Goal: Task Accomplishment & Management: Manage account settings

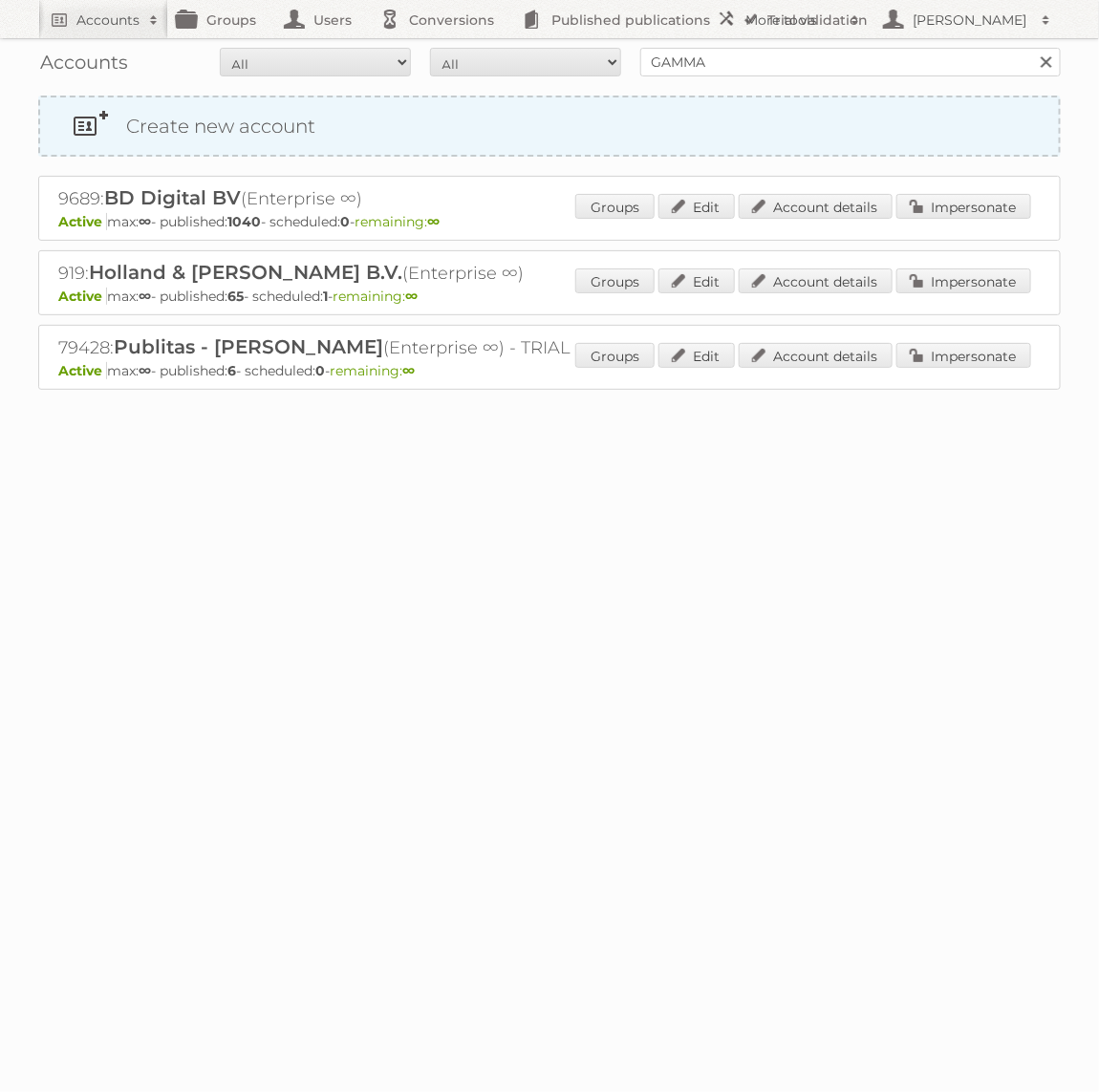
type input "GAMMA"
click at [1032, 48] on input "Search" at bounding box center [1045, 61] width 29 height 29
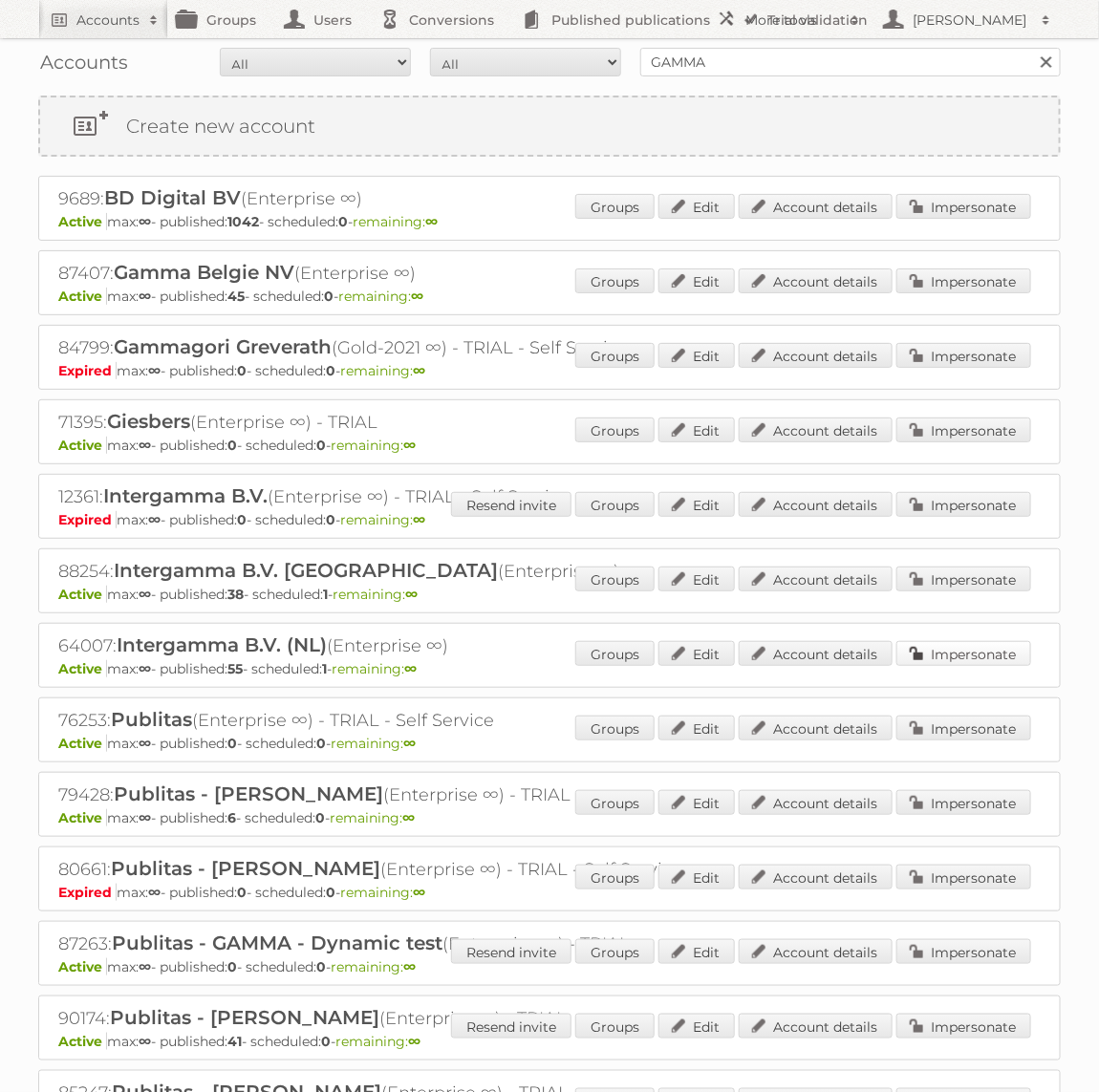
click at [973, 647] on link "Impersonate" at bounding box center [964, 653] width 135 height 25
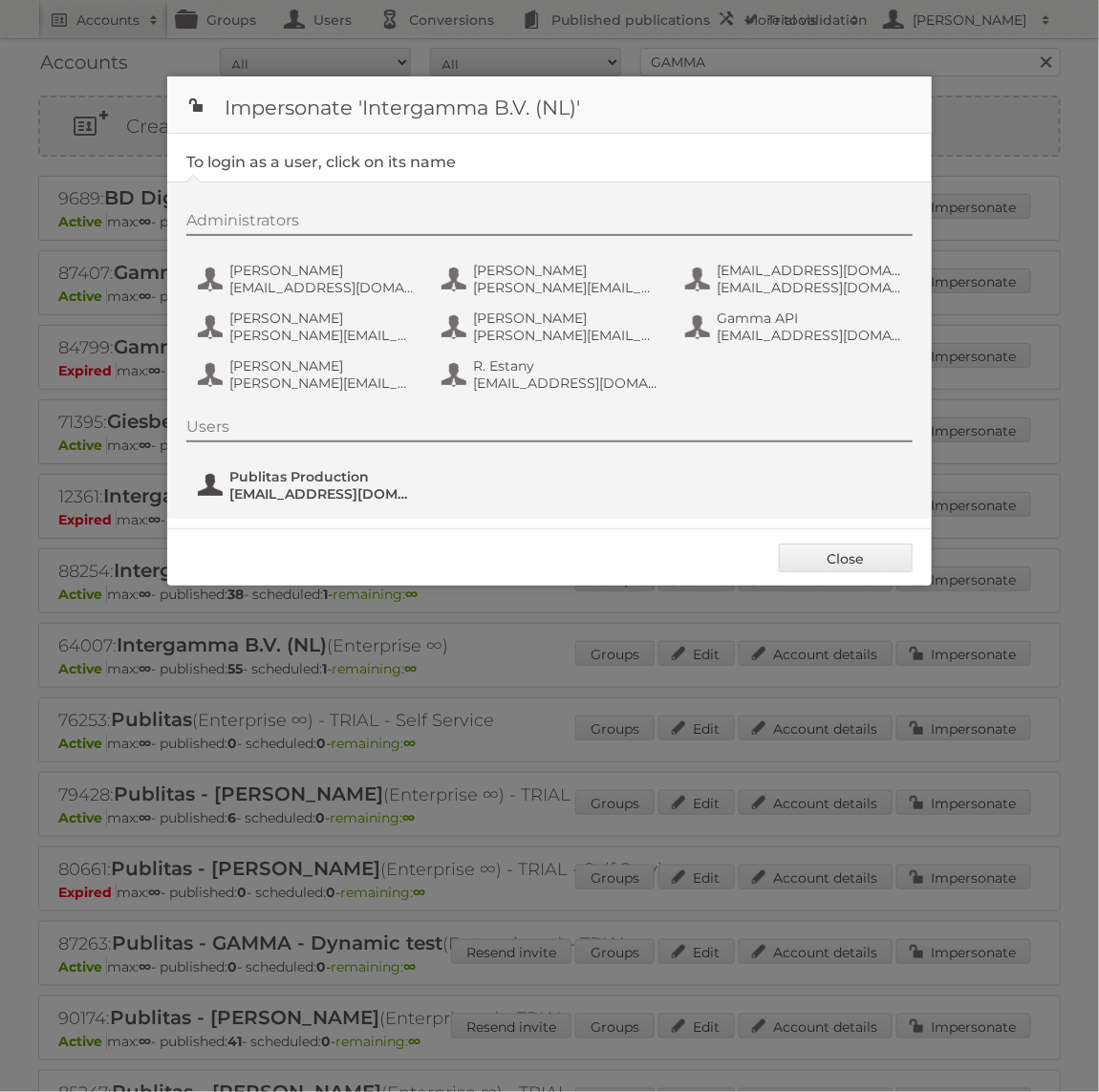
click at [274, 491] on span "[EMAIL_ADDRESS][DOMAIN_NAME]" at bounding box center [321, 493] width 185 height 17
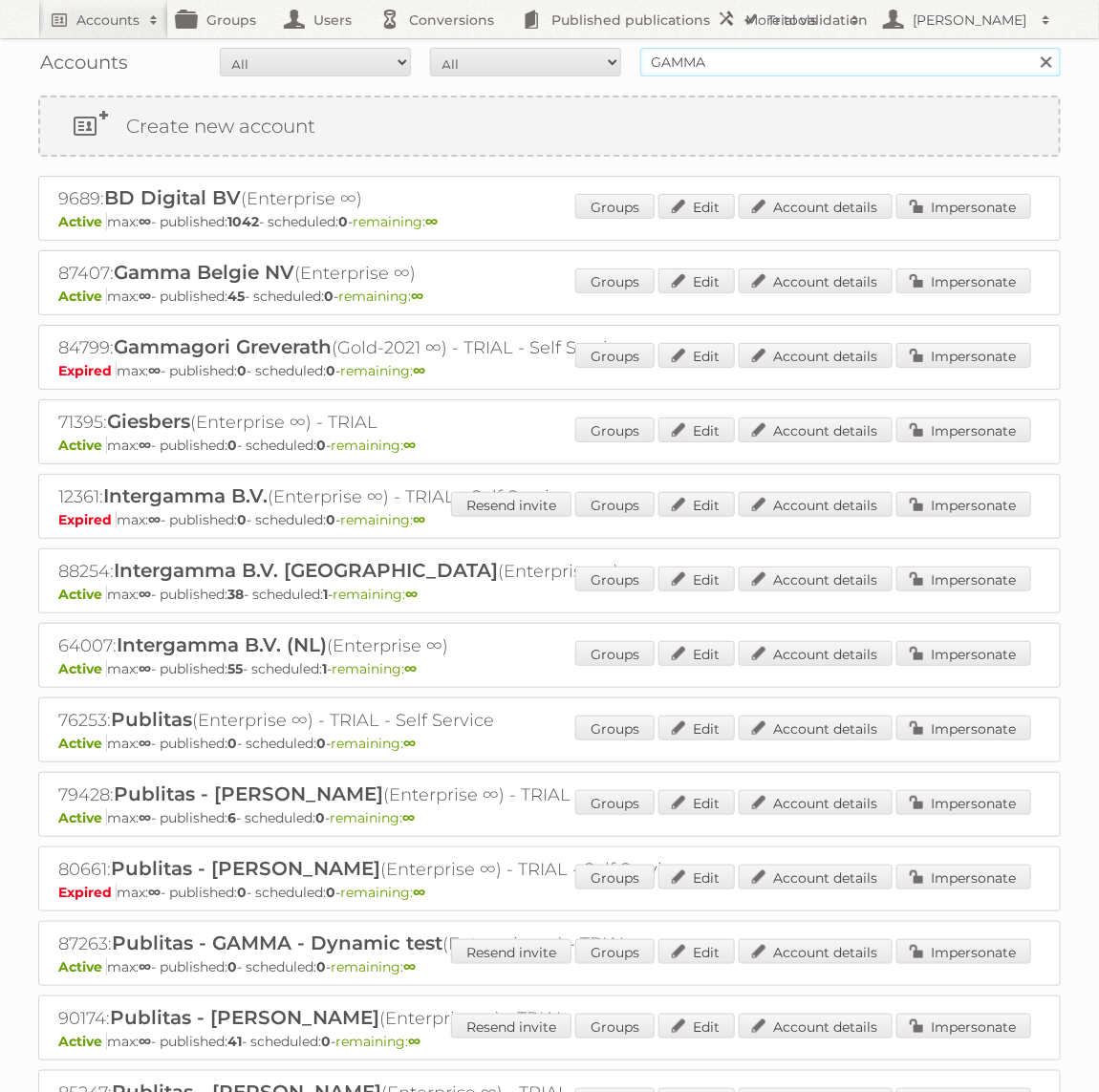
click at [708, 65] on input "GAMMA" at bounding box center [850, 61] width 420 height 29
type input "Holland & [PERSON_NAME]"
click at [1032, 48] on input "Search" at bounding box center [1045, 61] width 29 height 29
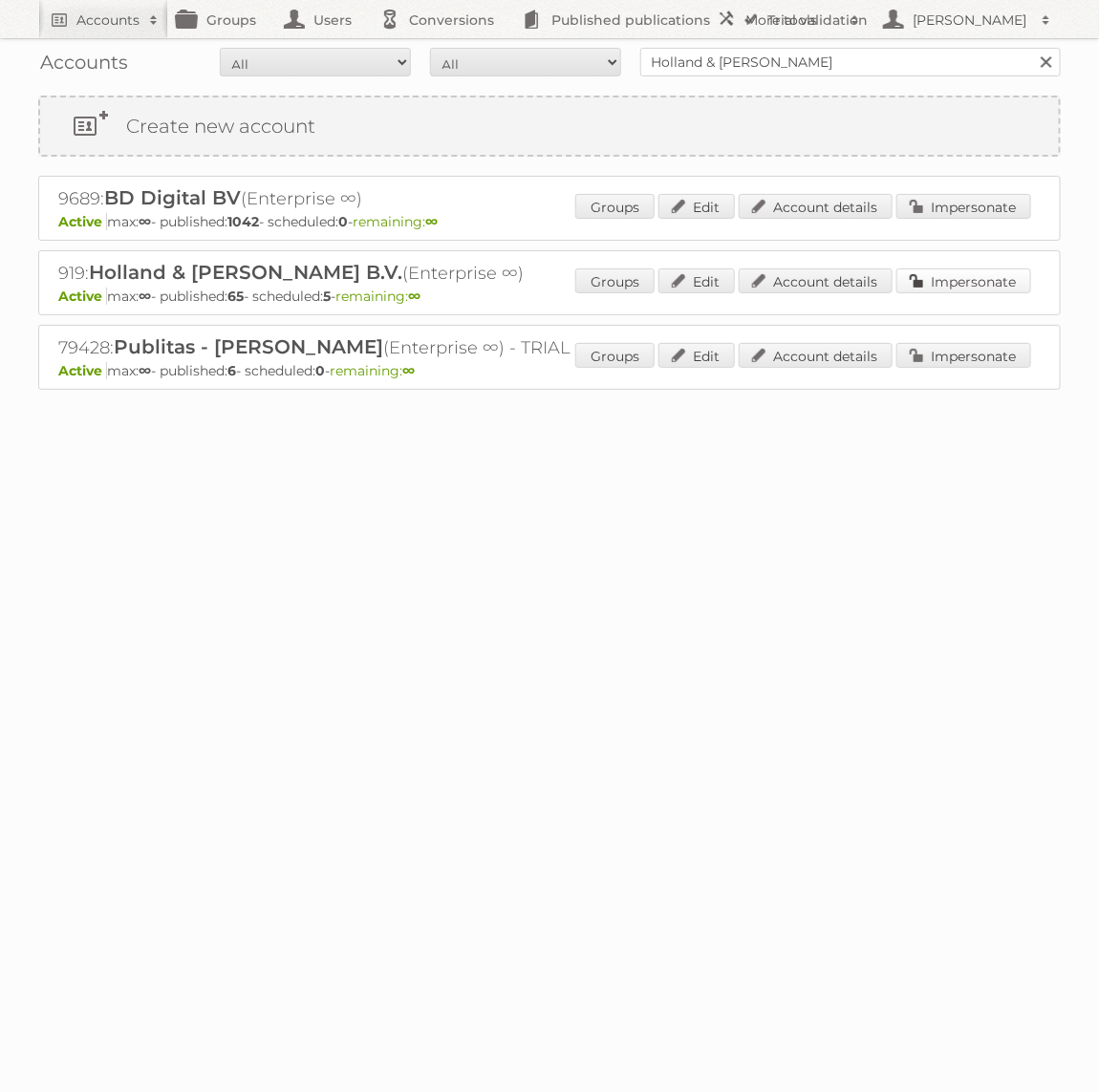
click at [927, 282] on link "Impersonate" at bounding box center [964, 280] width 135 height 25
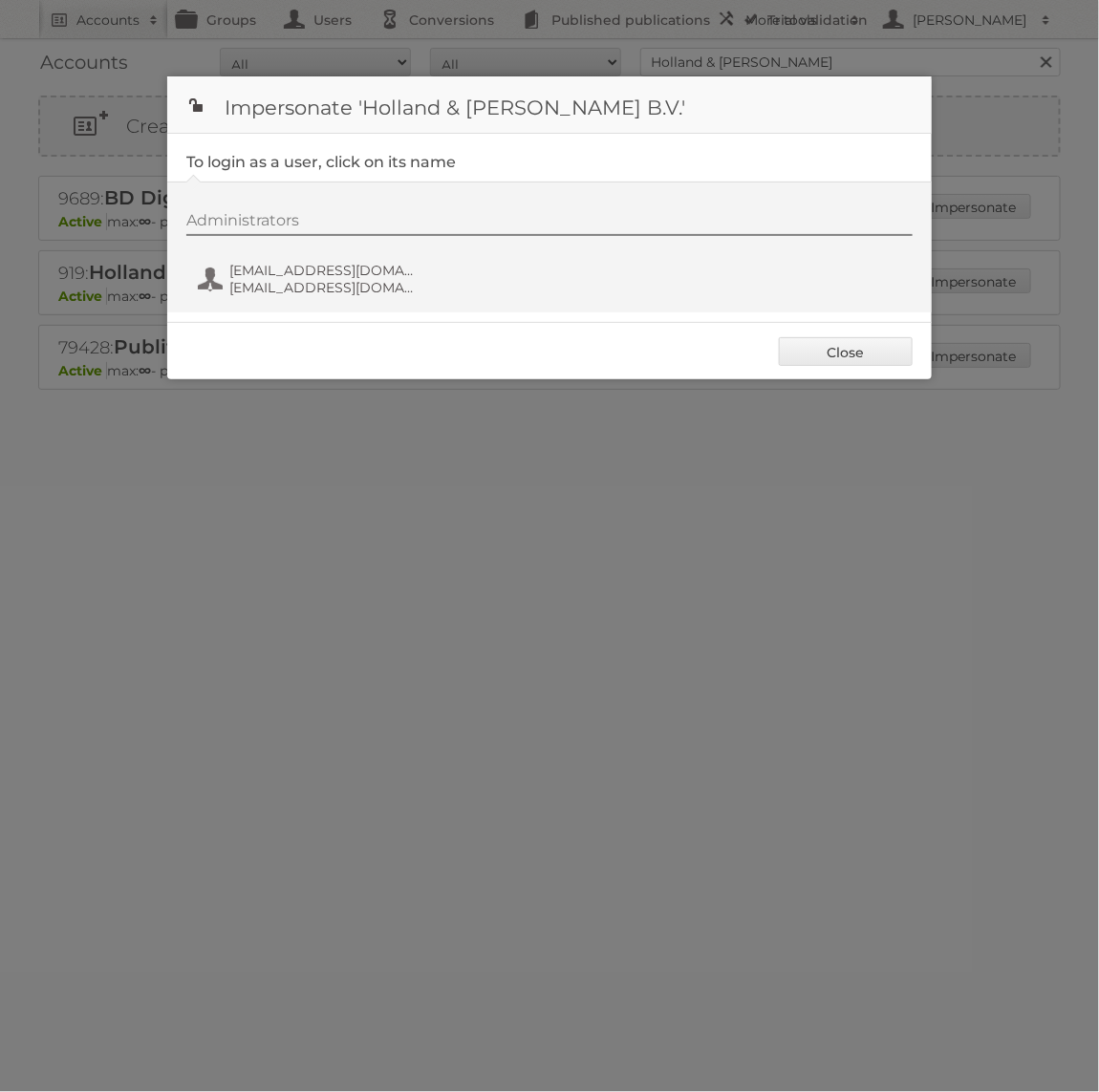
click at [369, 253] on div "Administrators [EMAIL_ADDRESS][DOMAIN_NAME] [EMAIL_ADDRESS][DOMAIN_NAME]" at bounding box center [559, 257] width 745 height 92
click at [369, 266] on span "fs+hollandbarrett@publitas.com" at bounding box center [321, 270] width 185 height 17
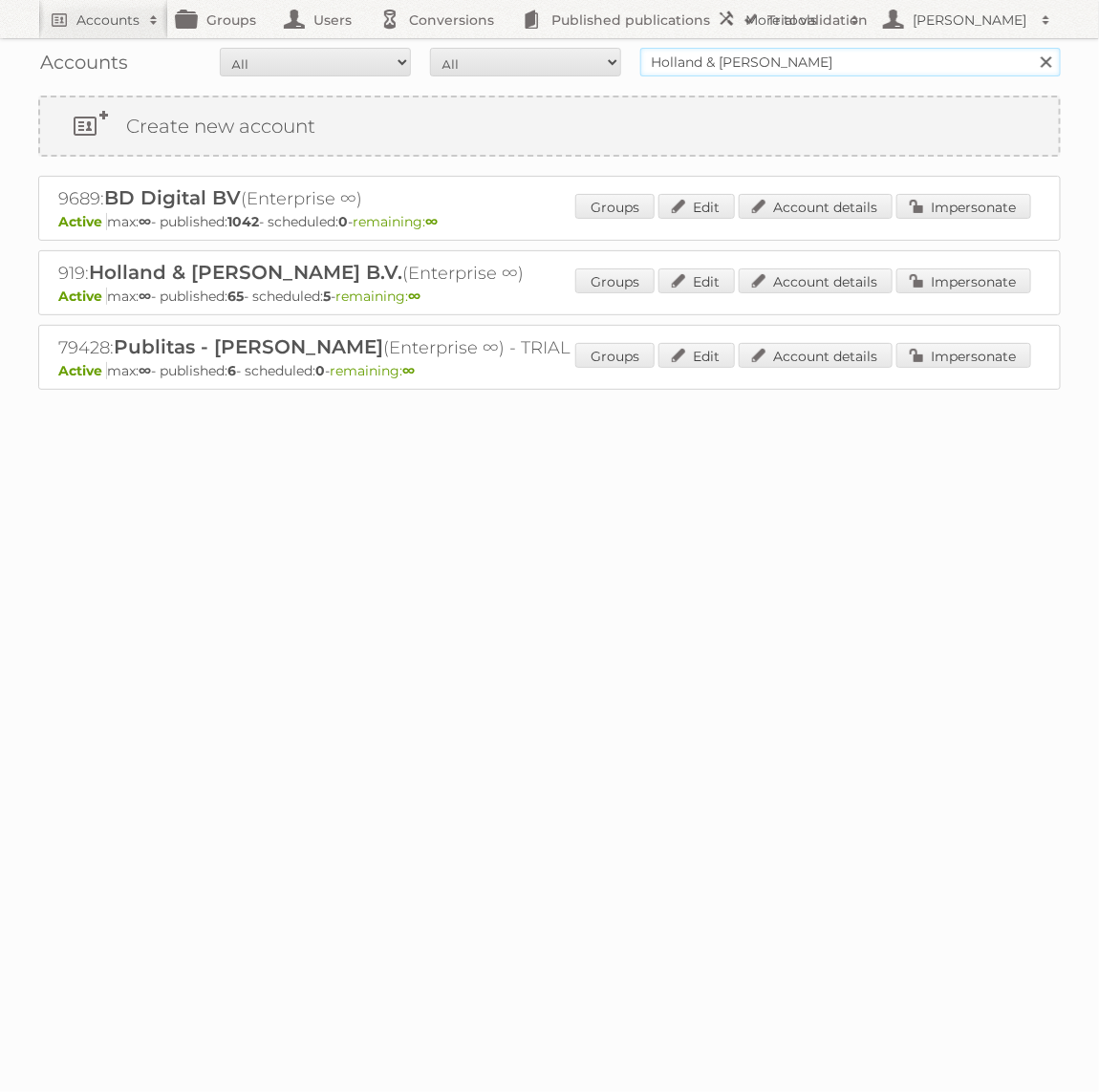
click at [851, 59] on input "Holland & [PERSON_NAME]" at bounding box center [850, 61] width 420 height 29
type input "GAMMA"
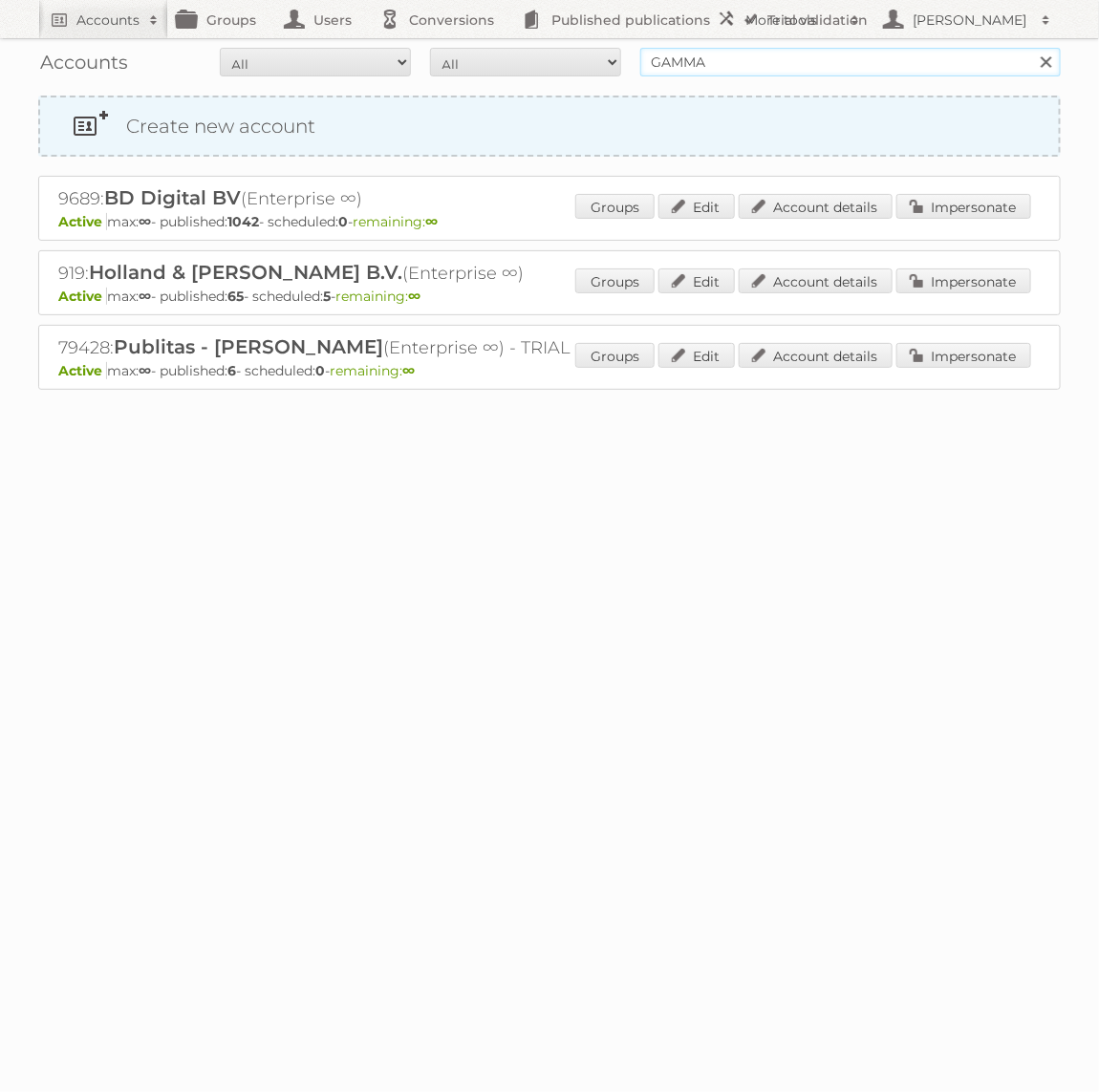
click at [1032, 48] on input "Search" at bounding box center [1045, 61] width 29 height 29
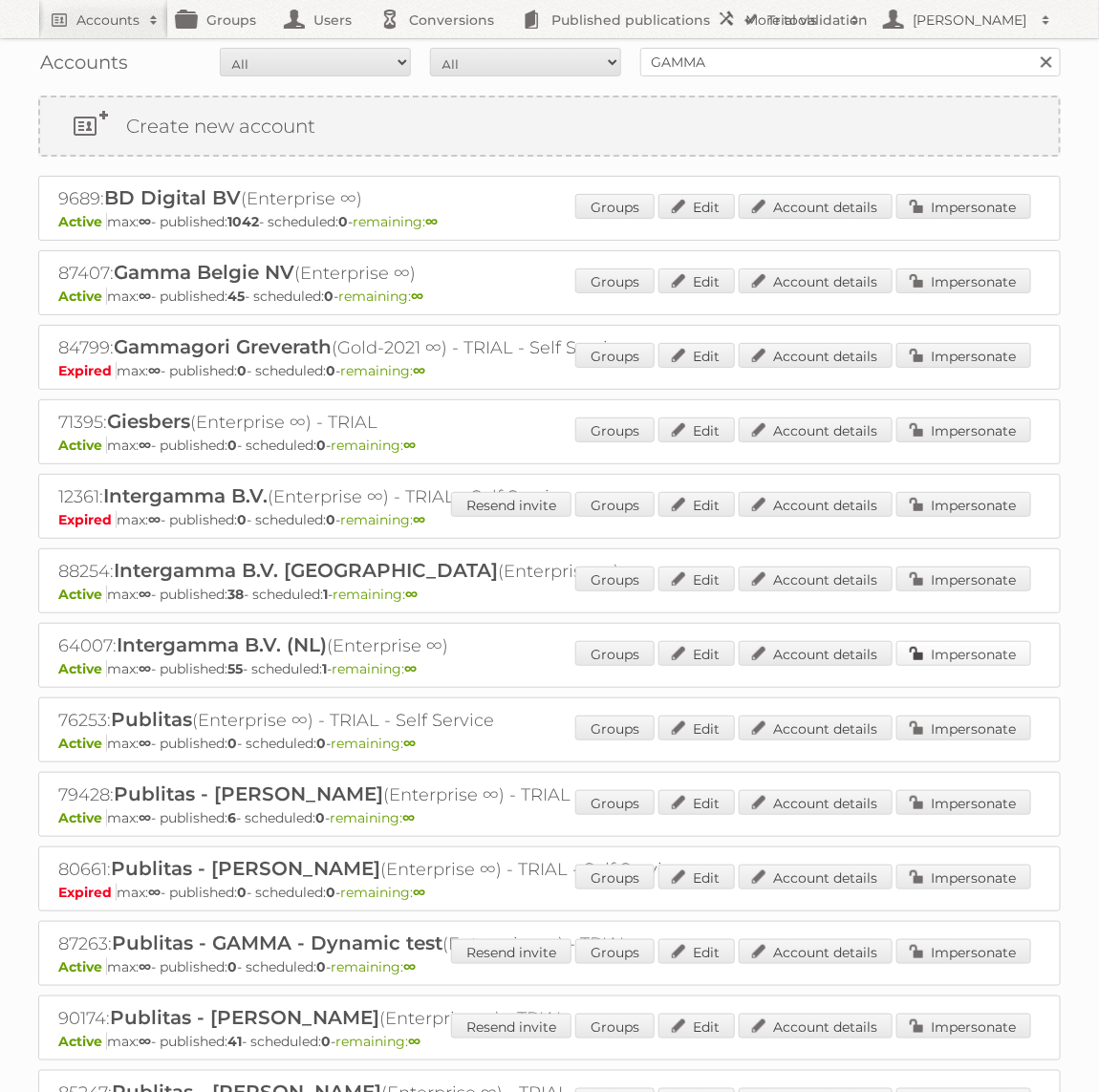
click at [942, 660] on link "Impersonate" at bounding box center [964, 653] width 135 height 25
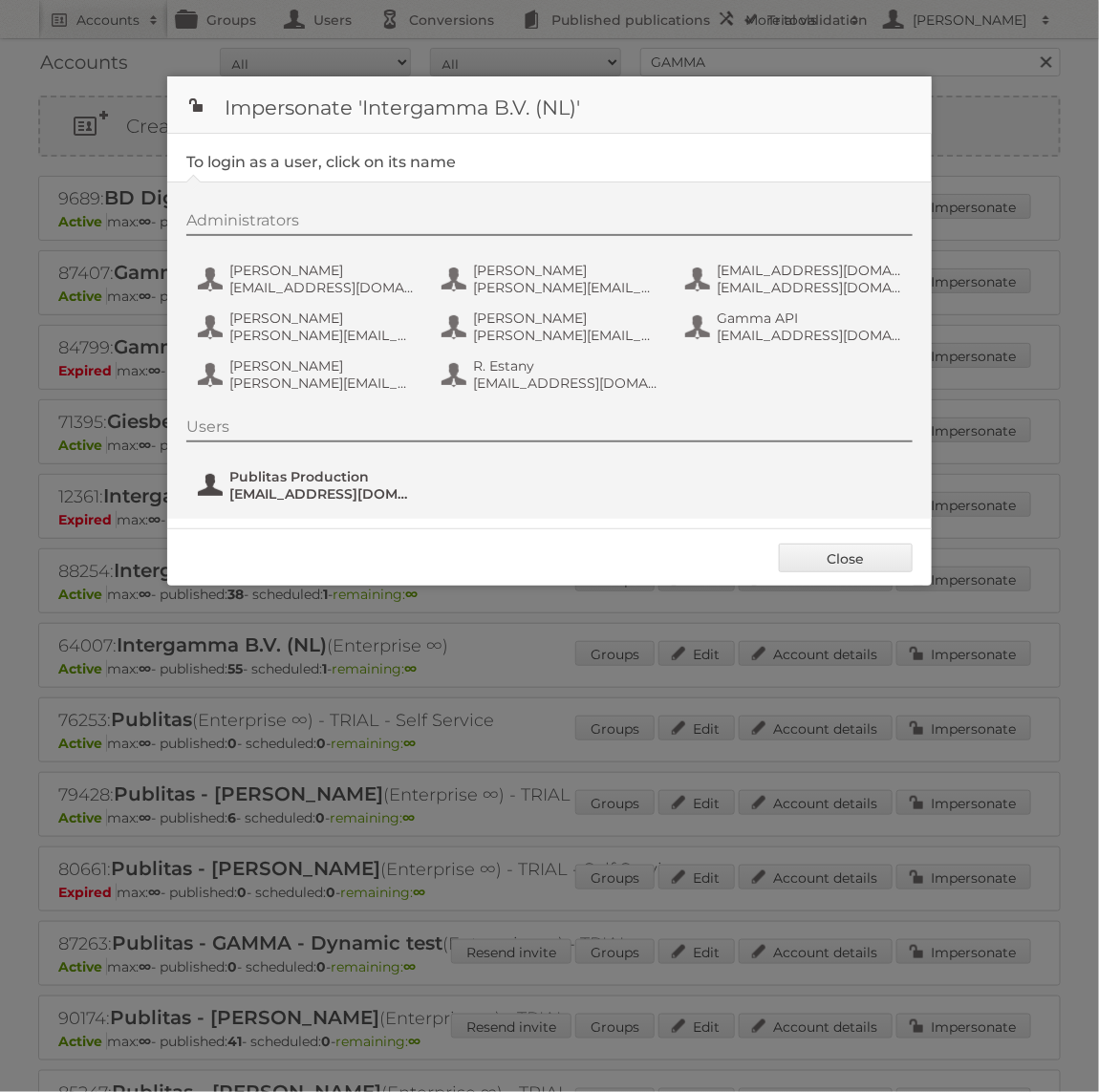
click at [277, 482] on span "Publitas Production" at bounding box center [321, 477] width 185 height 17
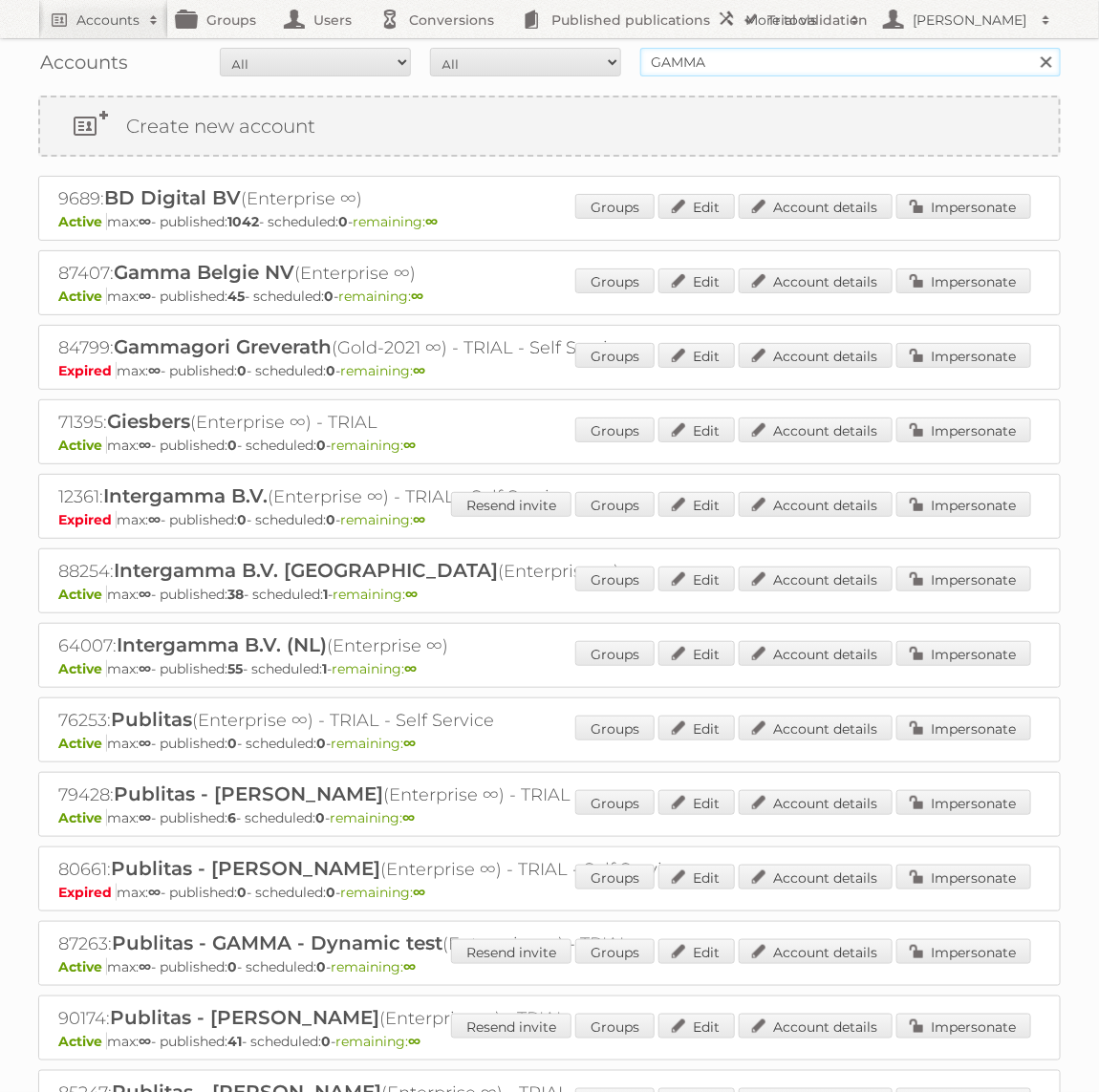
click at [715, 70] on input "GAMMA" at bounding box center [850, 61] width 420 height 29
type input "Holland & [PERSON_NAME]"
click at [1032, 48] on input "Search" at bounding box center [1045, 61] width 29 height 29
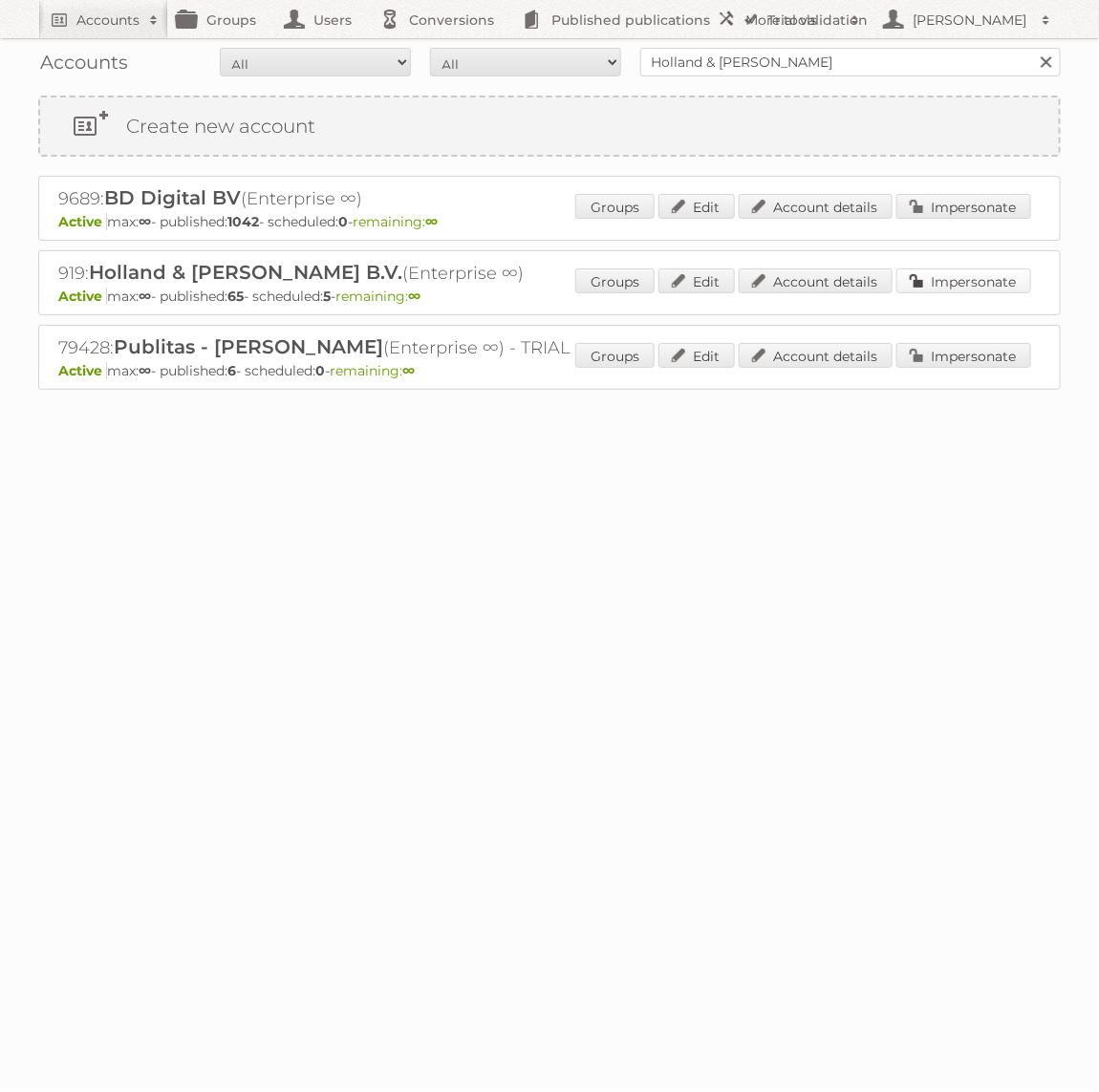
click at [926, 275] on link "Impersonate" at bounding box center [964, 280] width 135 height 25
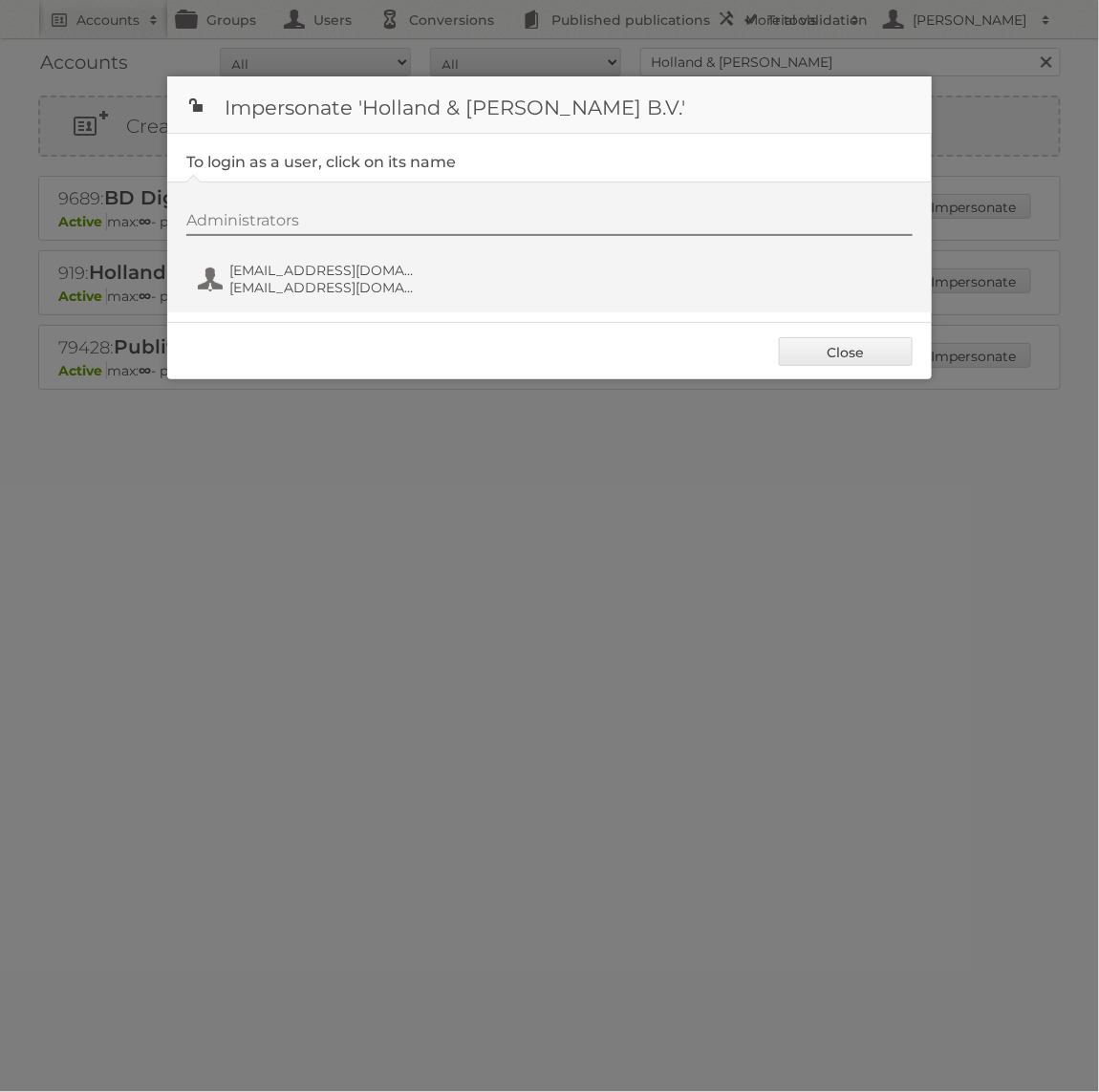
click at [324, 248] on div "Administrators fs+hollandbarrett@publitas.com fs+hollandbarrett@publitas.com" at bounding box center [559, 257] width 745 height 92
click at [307, 294] on span "fs+hollandbarrett@publitas.com" at bounding box center [321, 287] width 185 height 17
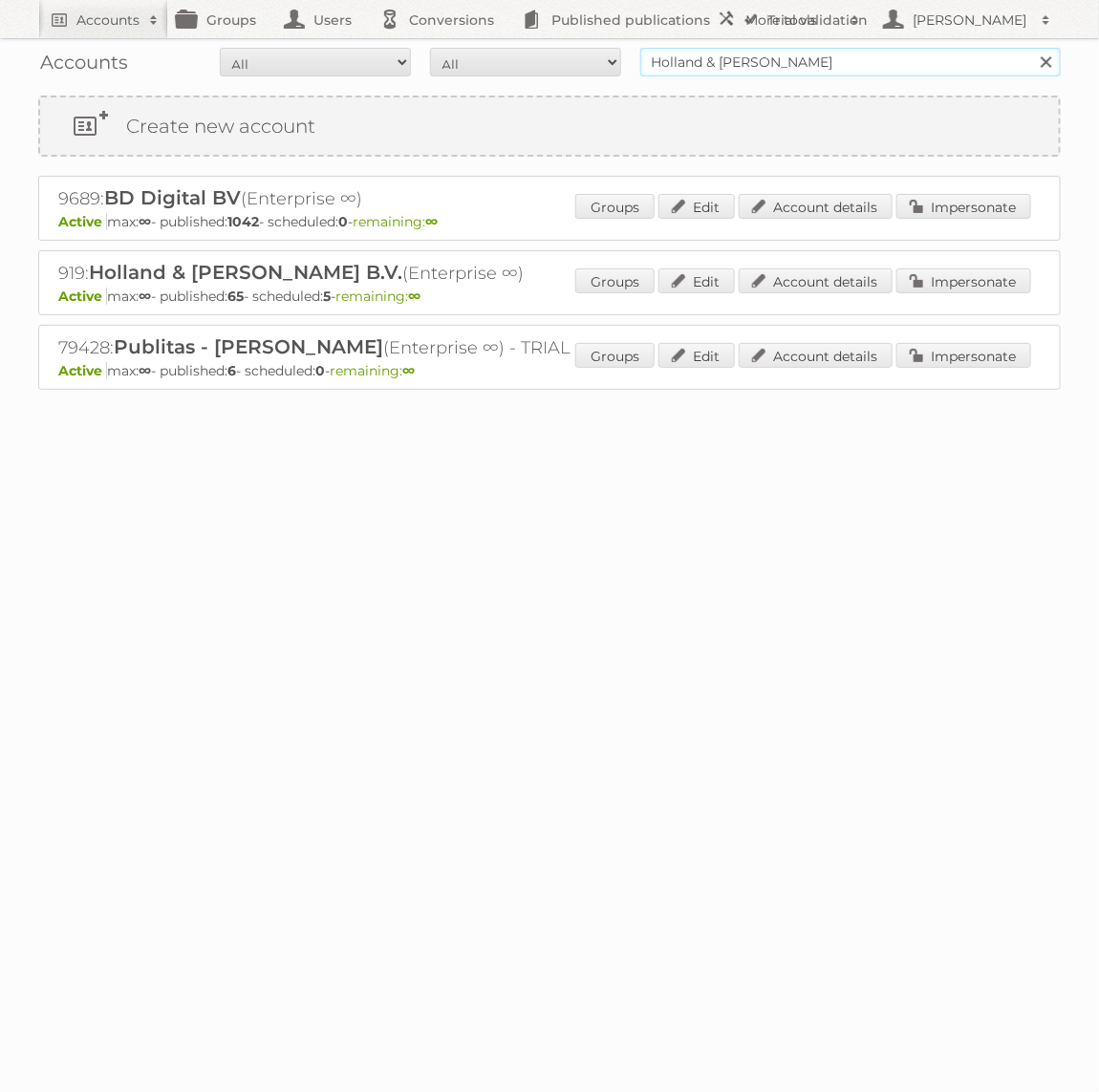
click at [705, 71] on input "Holland & [PERSON_NAME]" at bounding box center [850, 61] width 420 height 29
type input "B"
